Goal: Information Seeking & Learning: Learn about a topic

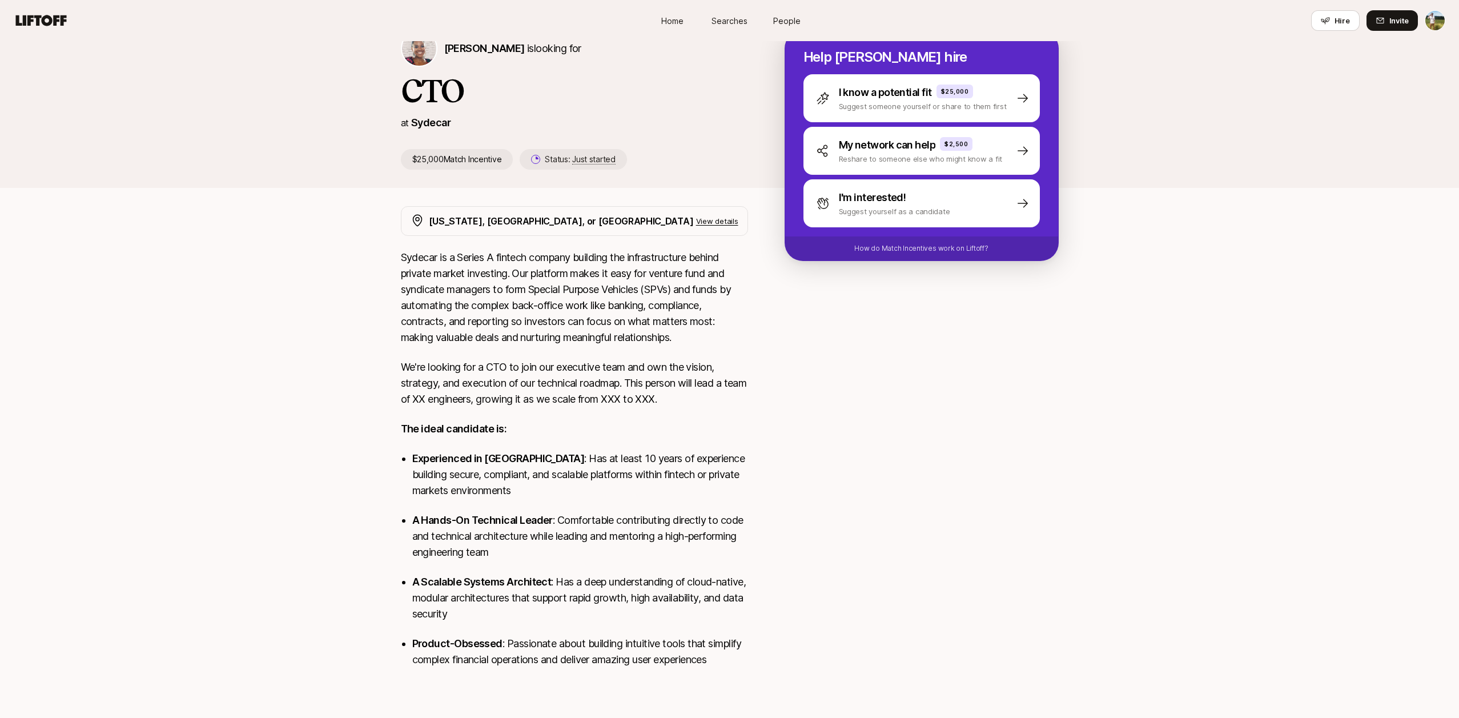
scroll to position [29, 0]
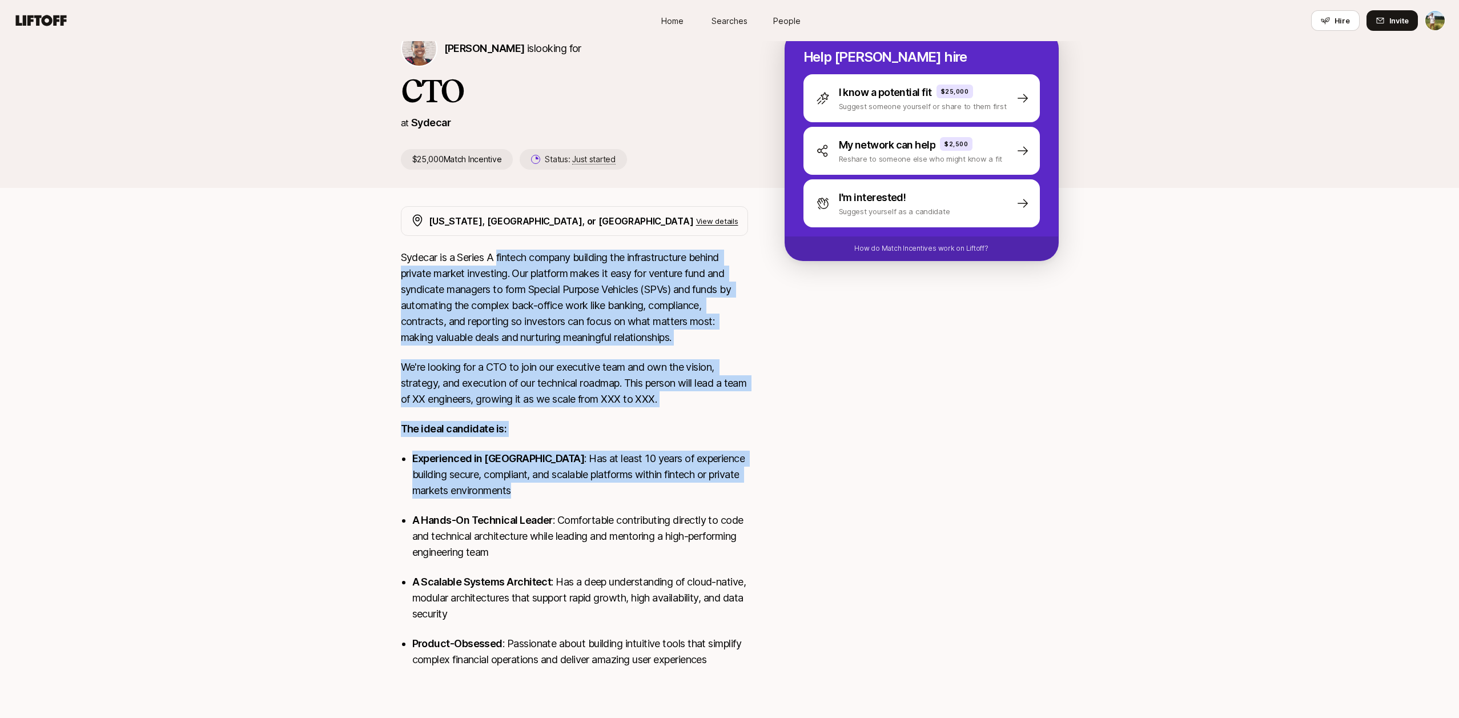
drag, startPoint x: 498, startPoint y: 258, endPoint x: 522, endPoint y: 494, distance: 237.0
click at [522, 494] on div "Sydecar is a Series A fintech company building the infrastructure behind privat…" at bounding box center [574, 466] width 347 height 432
click at [522, 494] on p "Experienced in fintech : Has at least 10 years of experience building secure, c…" at bounding box center [580, 475] width 336 height 48
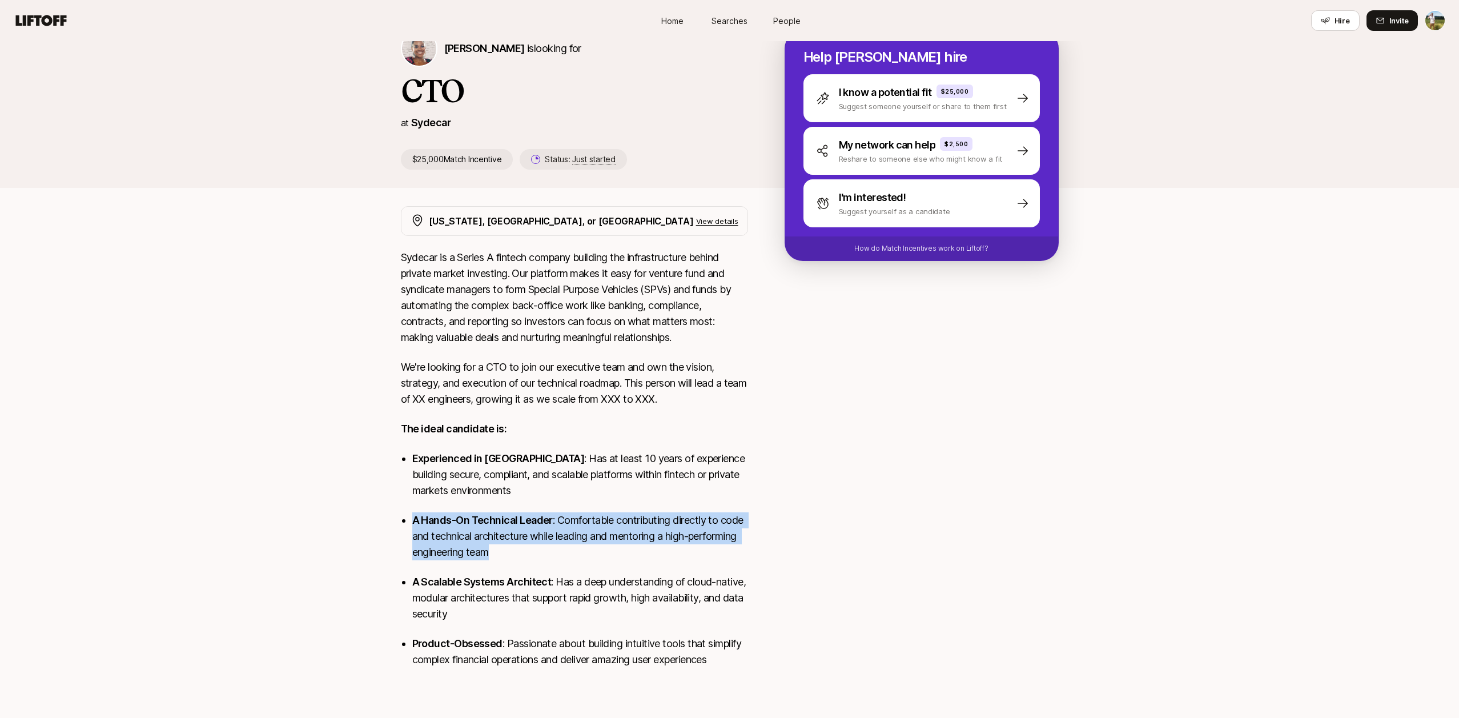
drag, startPoint x: 543, startPoint y: 494, endPoint x: 529, endPoint y: 548, distance: 55.5
click at [529, 547] on ul "Experienced in fintech : Has at least 10 years of experience building secure, c…" at bounding box center [580, 559] width 336 height 217
click at [529, 548] on p "A Hands-On Technical Leader : Comfortable contributing directly to code and tec…" at bounding box center [580, 536] width 336 height 48
drag, startPoint x: 577, startPoint y: 549, endPoint x: 393, endPoint y: 521, distance: 186.5
click at [393, 521] on div "New York, San Francisco, or Seattle View details Sydecar is a Series A fintech …" at bounding box center [729, 443] width 685 height 475
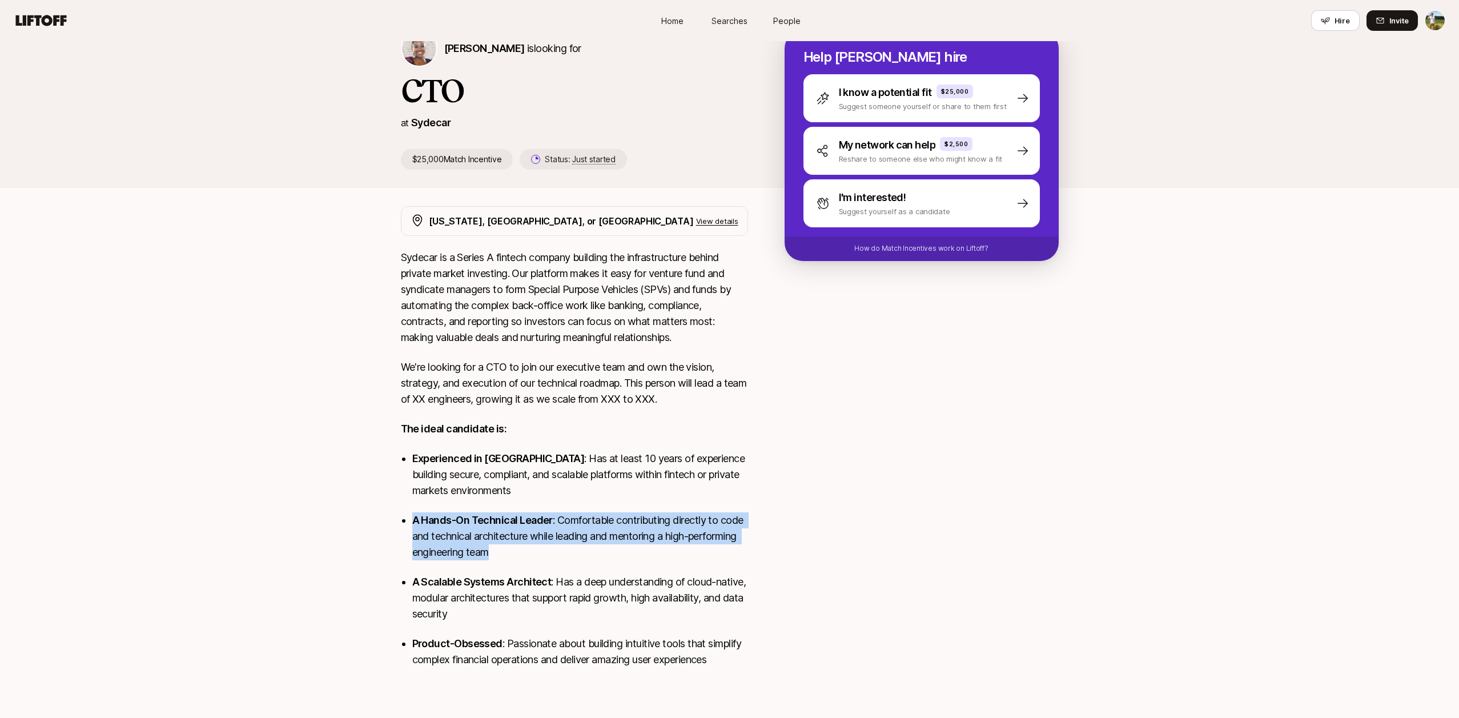
click at [393, 521] on div "New York, San Francisco, or Seattle View details Sydecar is a Series A fintech …" at bounding box center [729, 443] width 685 height 475
drag, startPoint x: 395, startPoint y: 515, endPoint x: 533, endPoint y: 558, distance: 145.4
click at [533, 558] on div "New York, San Francisco, or Seattle View details Sydecar is a Series A fintech …" at bounding box center [729, 443] width 685 height 475
click at [533, 558] on p "A Hands-On Technical Leader : Comfortable contributing directly to code and tec…" at bounding box center [580, 536] width 336 height 48
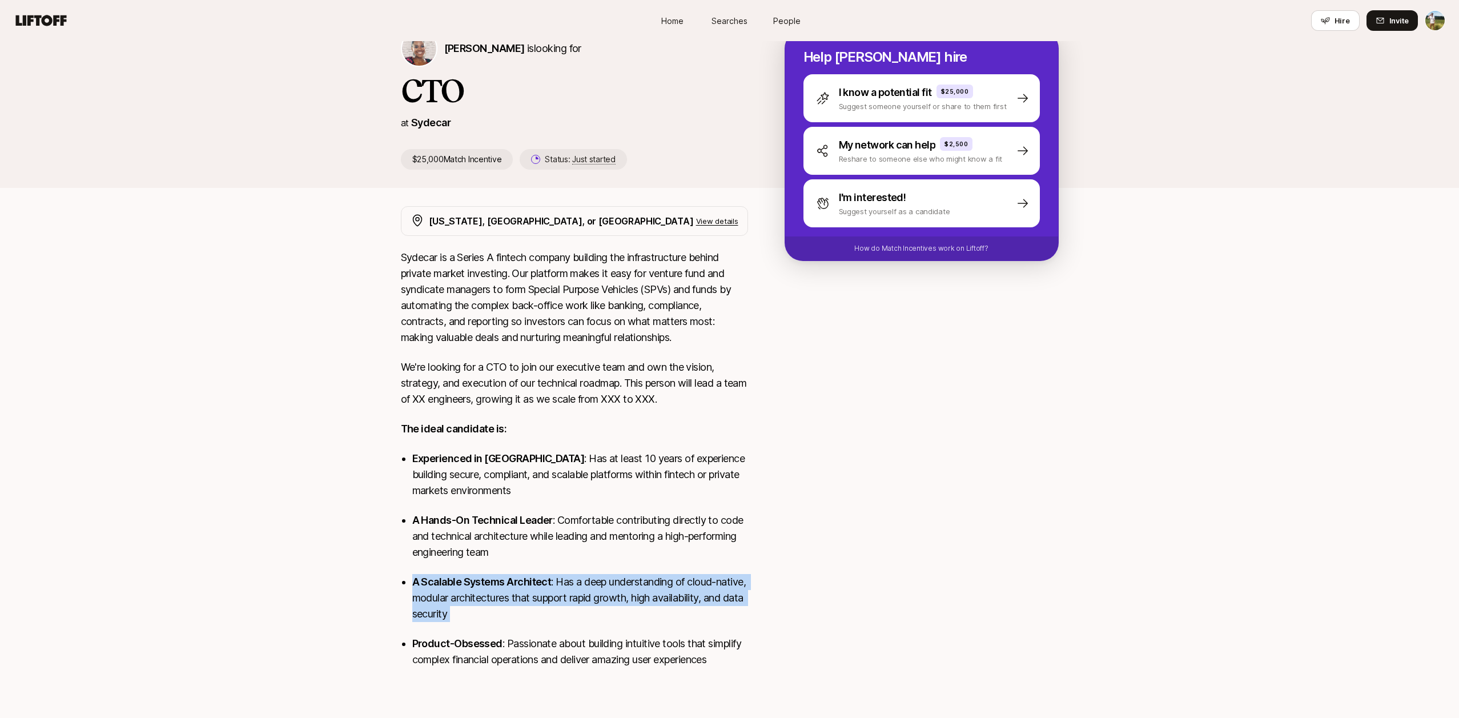
drag, startPoint x: 562, startPoint y: 624, endPoint x: 410, endPoint y: 573, distance: 160.7
click at [410, 573] on div "Sydecar is a Series A fintech company building the infrastructure behind privat…" at bounding box center [574, 466] width 347 height 432
drag, startPoint x: 534, startPoint y: 590, endPoint x: 430, endPoint y: 571, distance: 106.3
click at [430, 571] on ul "Experienced in fintech : Has at least 10 years of experience building secure, c…" at bounding box center [580, 559] width 336 height 217
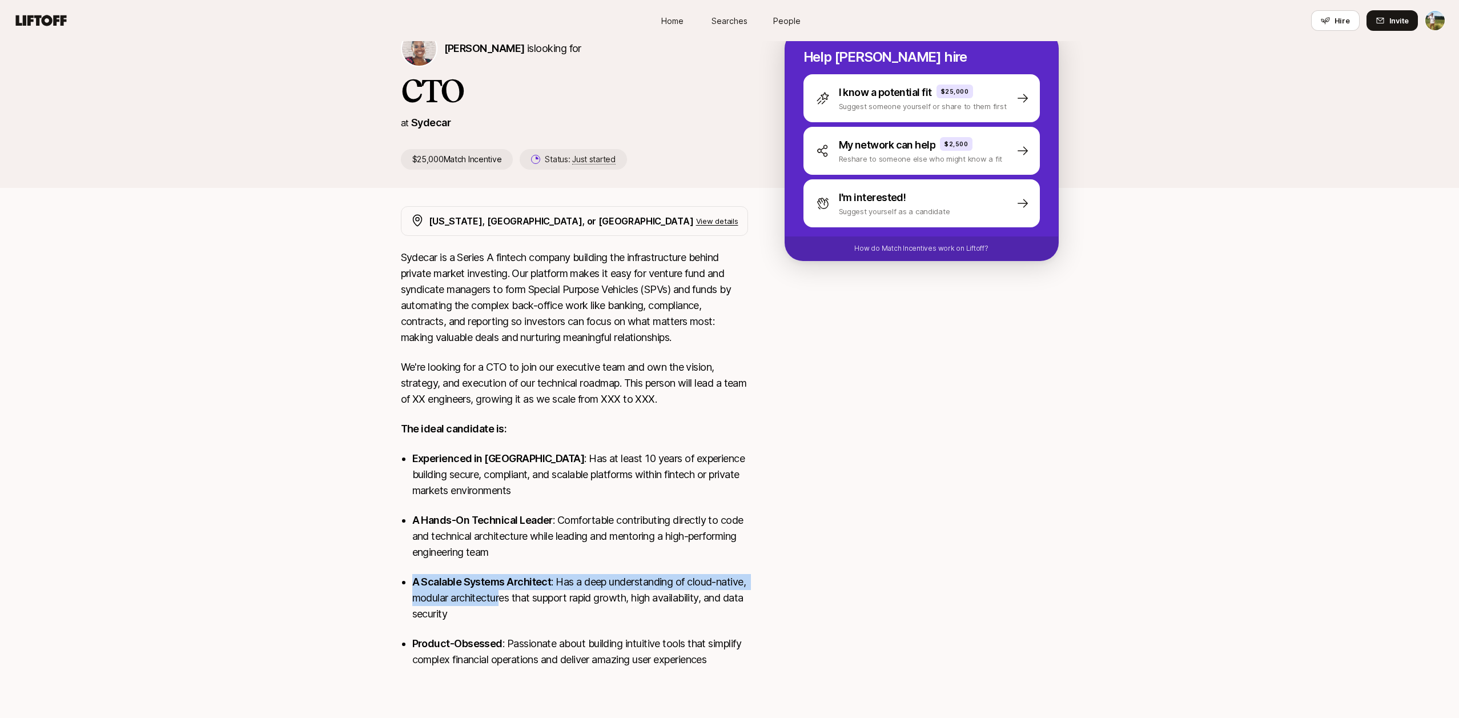
click at [430, 571] on ul "Experienced in fintech : Has at least 10 years of experience building secure, c…" at bounding box center [580, 559] width 336 height 217
drag, startPoint x: 416, startPoint y: 578, endPoint x: 519, endPoint y: 613, distance: 109.2
click at [519, 613] on p "A Scalable Systems Architect : Has a deep understanding of cloud-native, modula…" at bounding box center [580, 598] width 336 height 48
drag, startPoint x: 548, startPoint y: 613, endPoint x: 402, endPoint y: 569, distance: 152.6
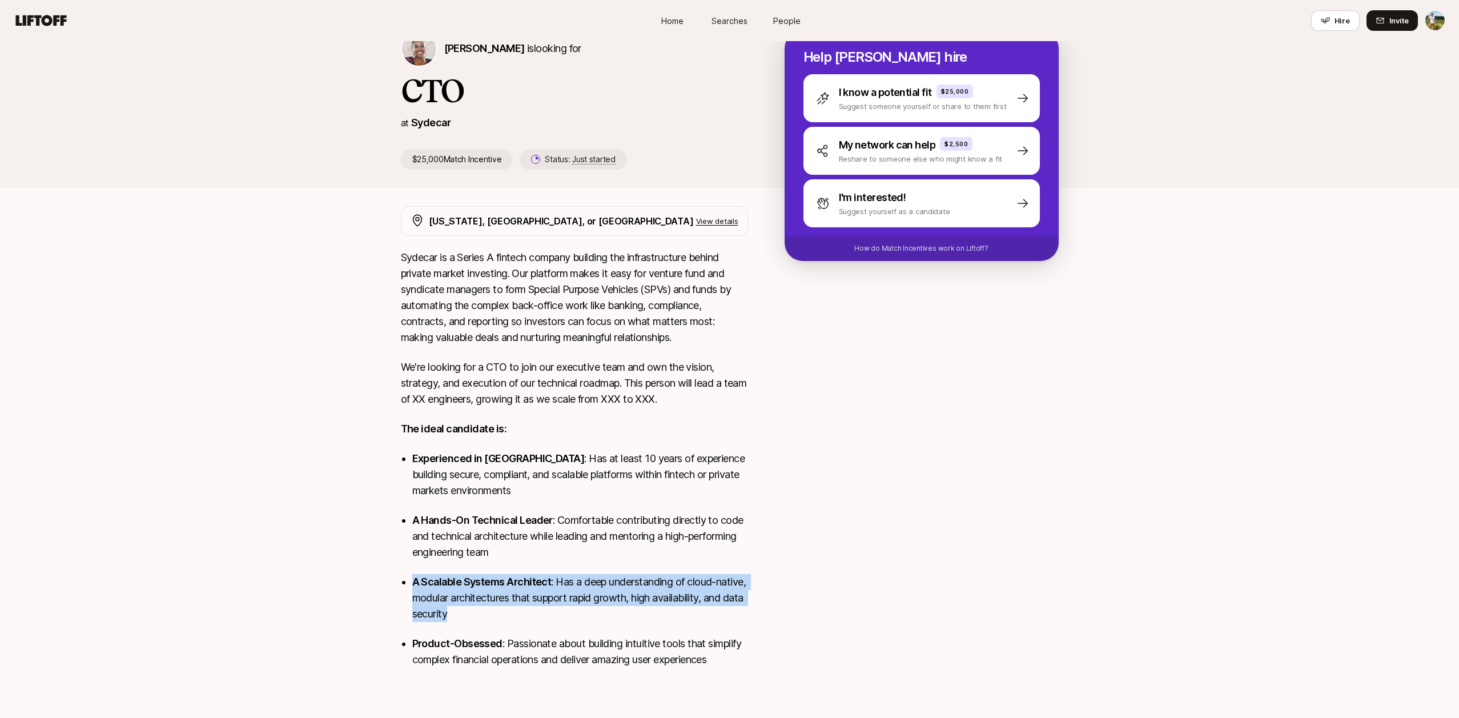
click at [402, 569] on div "Sydecar is a Series A fintech company building the infrastructure behind privat…" at bounding box center [574, 466] width 347 height 432
drag, startPoint x: 412, startPoint y: 572, endPoint x: 520, endPoint y: 610, distance: 114.0
click at [520, 610] on ul "Experienced in fintech : Has at least 10 years of experience building secure, c…" at bounding box center [580, 559] width 336 height 217
click at [520, 610] on p "A Scalable Systems Architect : Has a deep understanding of cloud-native, modula…" at bounding box center [580, 598] width 336 height 48
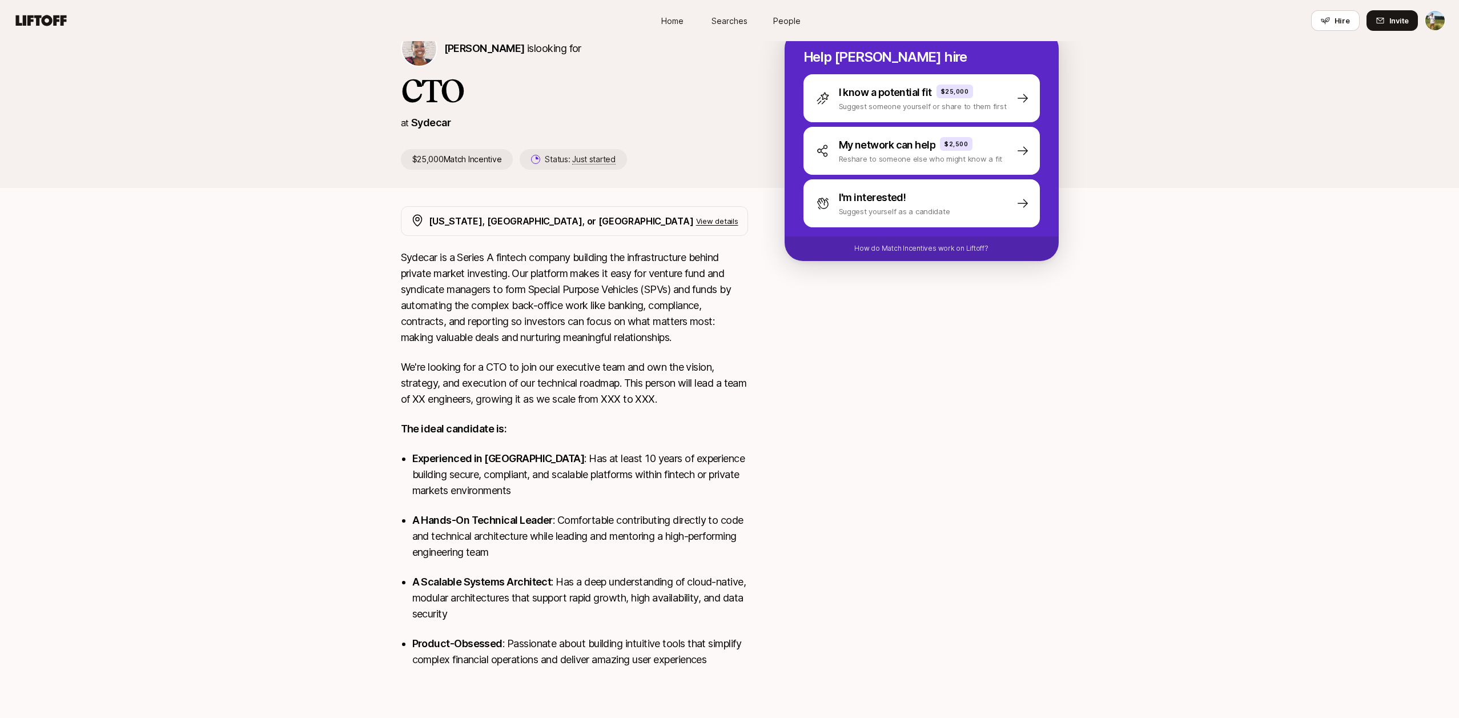
drag, startPoint x: 536, startPoint y: 615, endPoint x: 549, endPoint y: 616, distance: 13.1
click at [549, 616] on p "A Scalable Systems Architect : Has a deep understanding of cloud-native, modula…" at bounding box center [580, 598] width 336 height 48
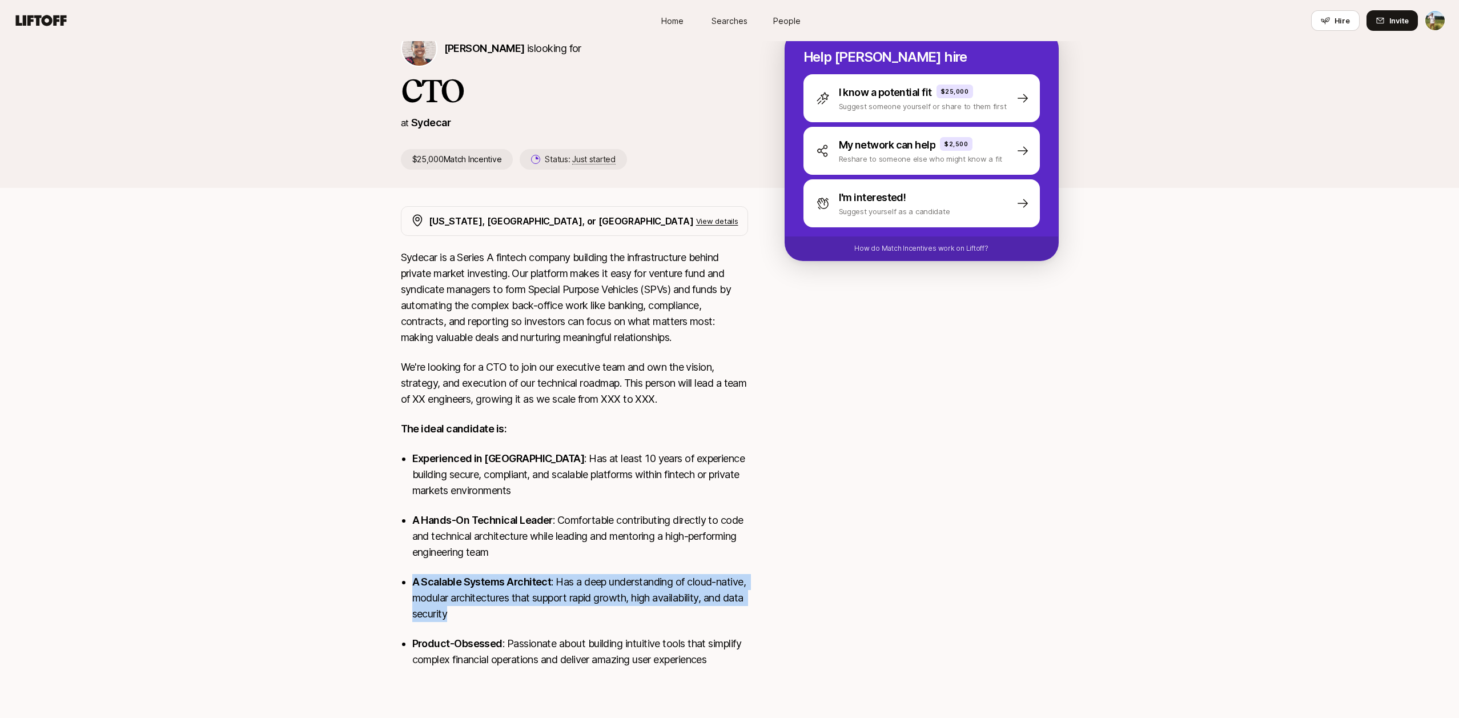
drag, startPoint x: 577, startPoint y: 619, endPoint x: 374, endPoint y: 577, distance: 207.5
click at [374, 577] on div "Janelle Bradley is looking for CTO at Sydecar $25,000 Match Incentive Status: J…" at bounding box center [729, 360] width 1459 height 697
click at [394, 578] on div "New York, San Francisco, or Seattle View details Sydecar is a Series A fintech …" at bounding box center [729, 443] width 685 height 475
drag, startPoint x: 406, startPoint y: 571, endPoint x: 562, endPoint y: 613, distance: 161.4
click at [562, 613] on div "Sydecar is a Series A fintech company building the infrastructure behind privat…" at bounding box center [574, 466] width 347 height 432
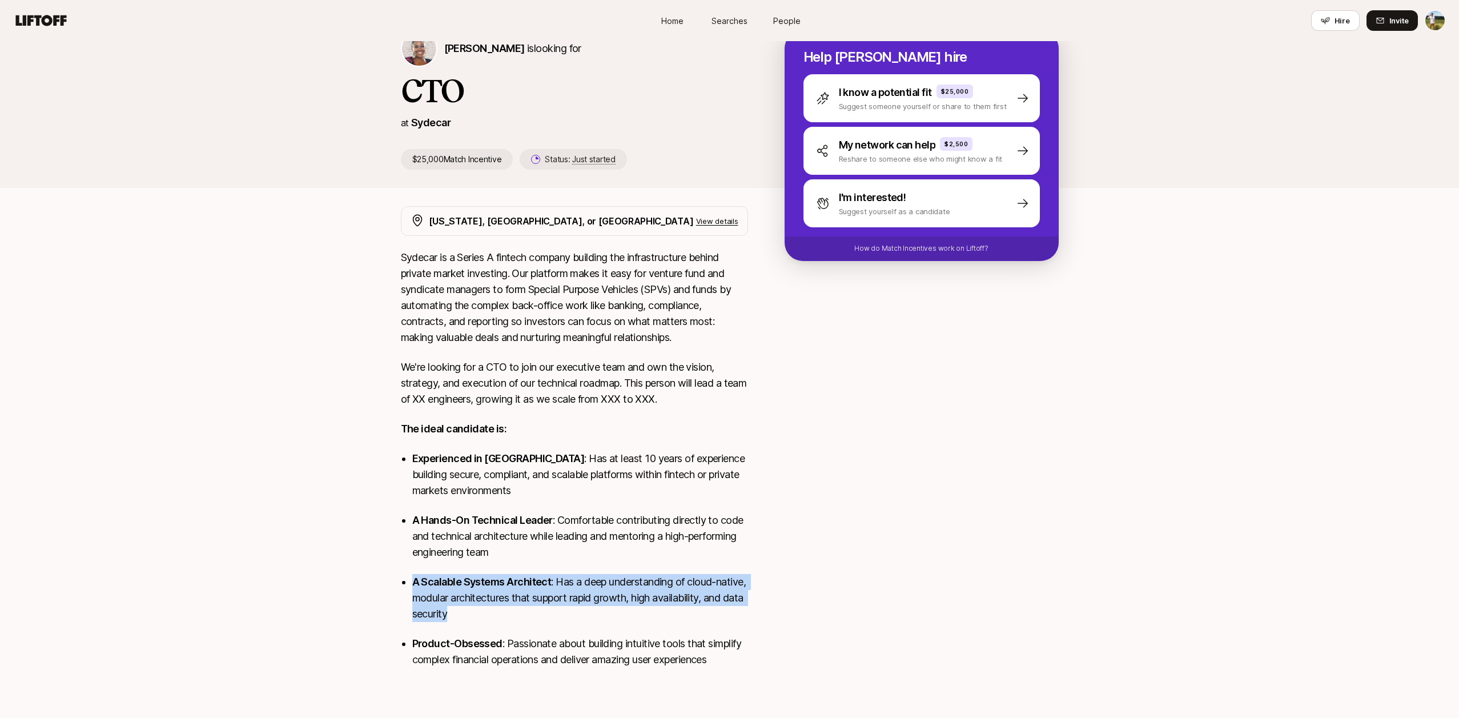
click at [562, 613] on p "A Scalable Systems Architect : Has a deep understanding of cloud-native, modula…" at bounding box center [580, 598] width 336 height 48
drag, startPoint x: 594, startPoint y: 616, endPoint x: 360, endPoint y: 576, distance: 237.6
click at [360, 576] on div "Janelle Bradley is looking for CTO at Sydecar $25,000 Match Incentive Status: J…" at bounding box center [729, 360] width 1459 height 697
drag, startPoint x: 383, startPoint y: 577, endPoint x: 510, endPoint y: 617, distance: 133.3
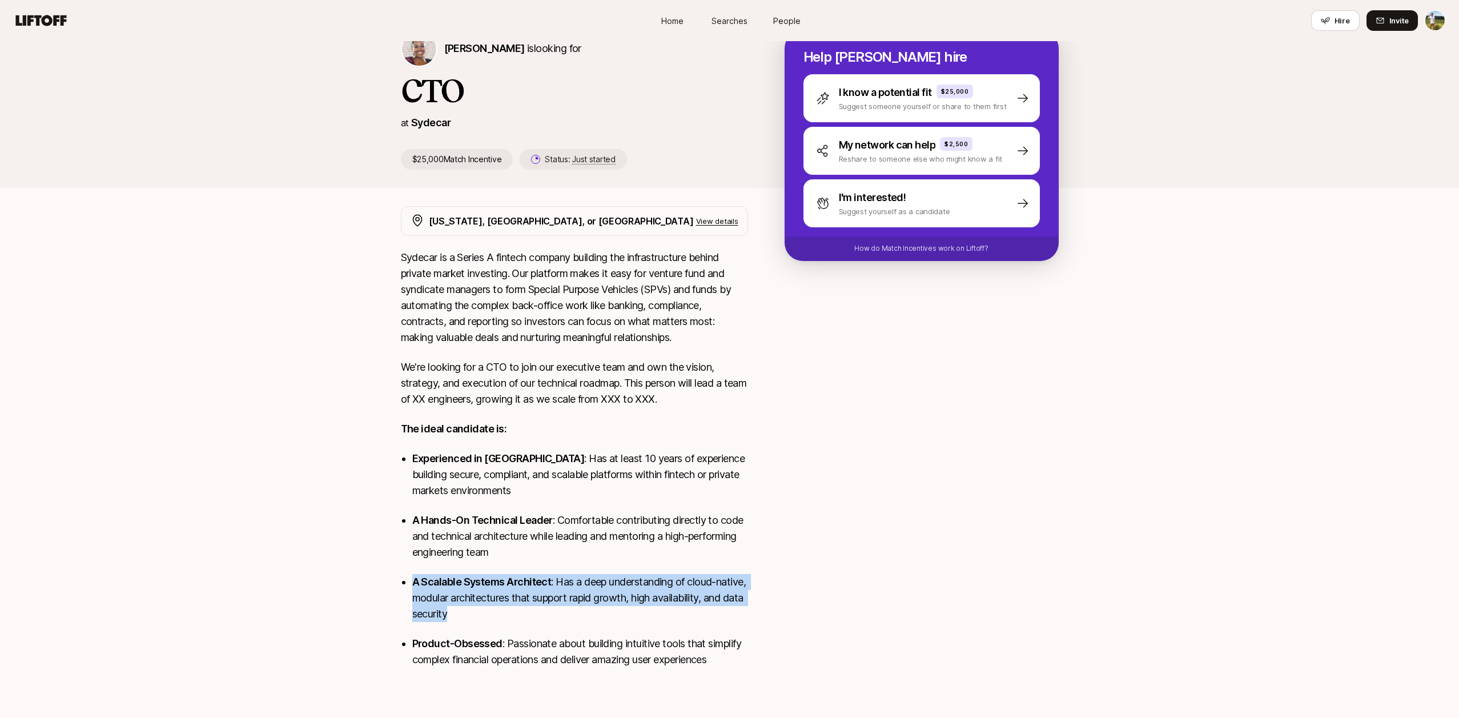
click at [510, 618] on div "Janelle Bradley is looking for CTO at Sydecar $25,000 Match Incentive Status: J…" at bounding box center [729, 360] width 1459 height 697
click at [510, 617] on p "A Scalable Systems Architect : Has a deep understanding of cloud-native, modula…" at bounding box center [580, 598] width 336 height 48
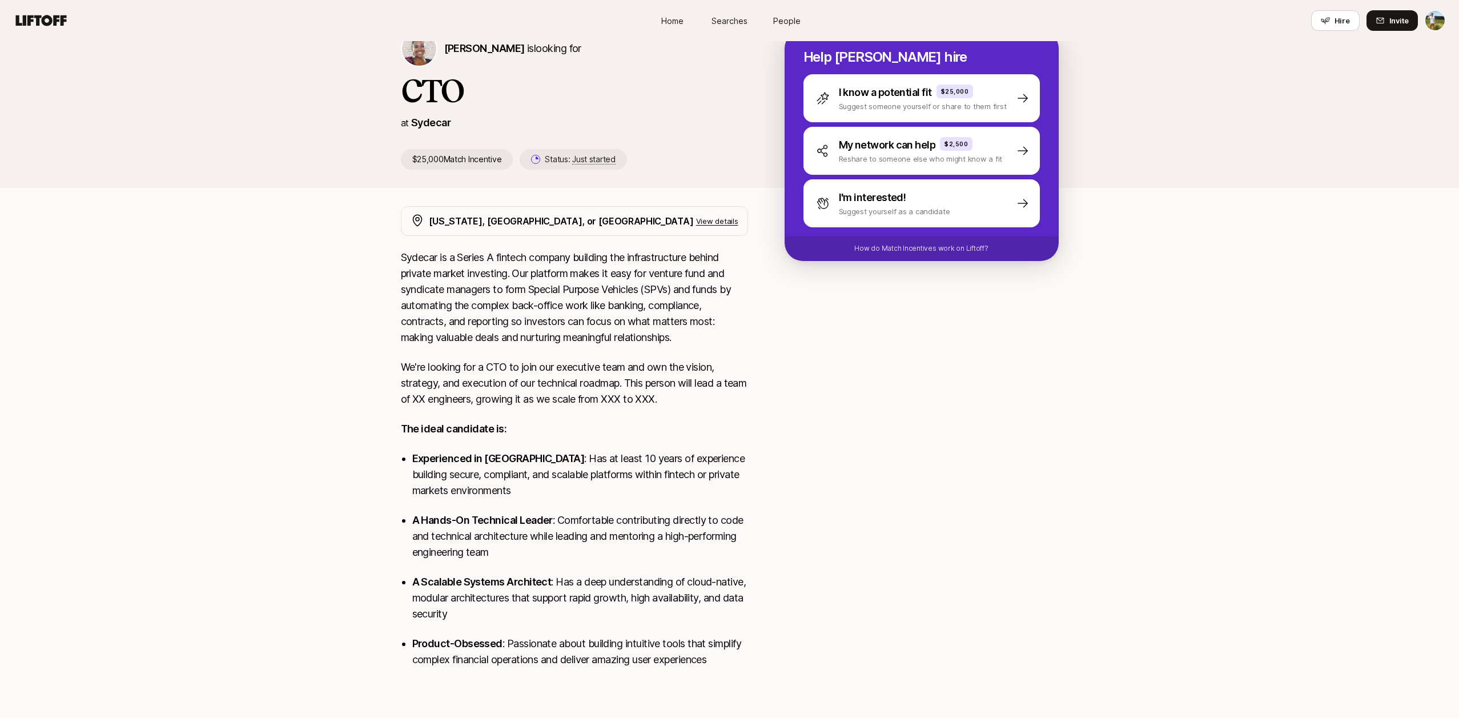
click at [416, 588] on p "A Scalable Systems Architect : Has a deep understanding of cloud-native, modula…" at bounding box center [580, 598] width 336 height 48
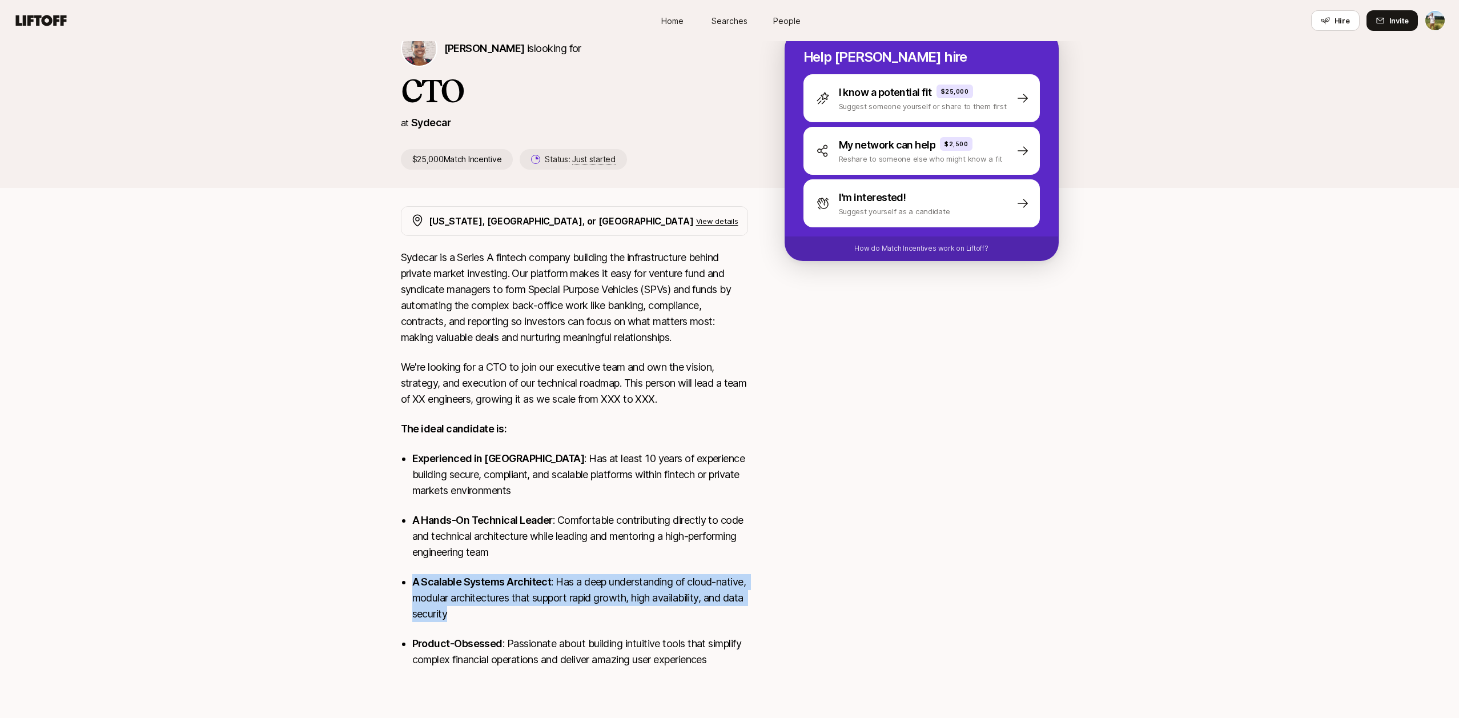
drag, startPoint x: 412, startPoint y: 584, endPoint x: 498, endPoint y: 608, distance: 90.0
click at [500, 607] on p "A Scalable Systems Architect : Has a deep understanding of cloud-native, modula…" at bounding box center [580, 598] width 336 height 48
copy p "A Scalable Systems Architect : Has a deep understanding of cloud-native, modula…"
